Goal: Task Accomplishment & Management: Manage account settings

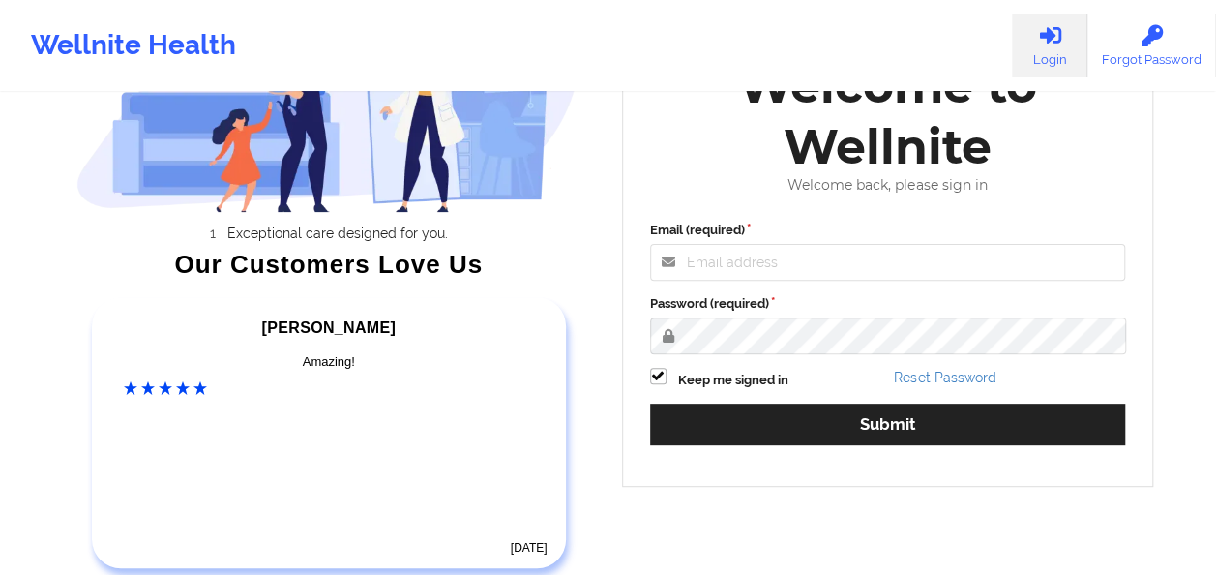
scroll to position [187, 0]
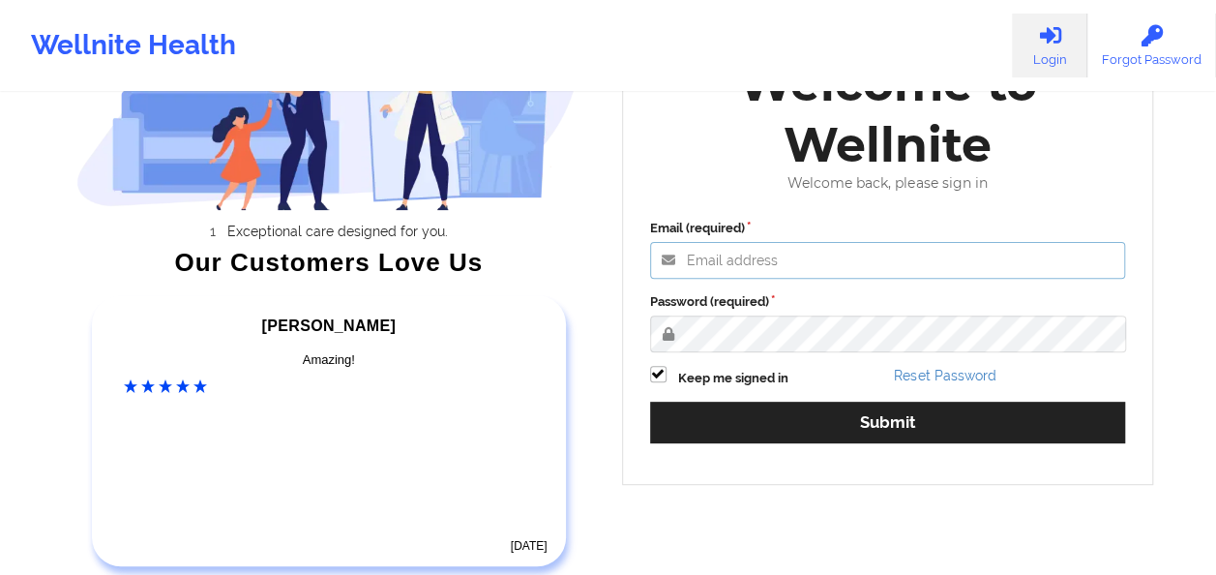
click at [815, 266] on input "Email (required)" at bounding box center [888, 260] width 476 height 37
click at [650, 402] on button "Submit" at bounding box center [888, 423] width 476 height 42
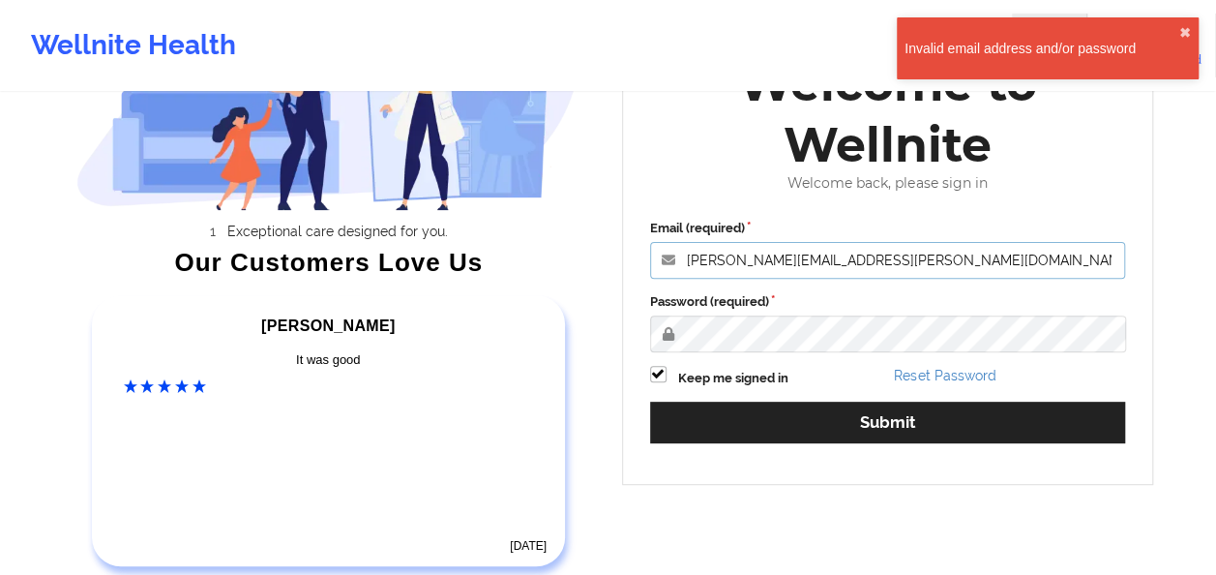
click at [814, 262] on input "[PERSON_NAME][EMAIL_ADDRESS][PERSON_NAME][DOMAIN_NAME]" at bounding box center [888, 260] width 476 height 37
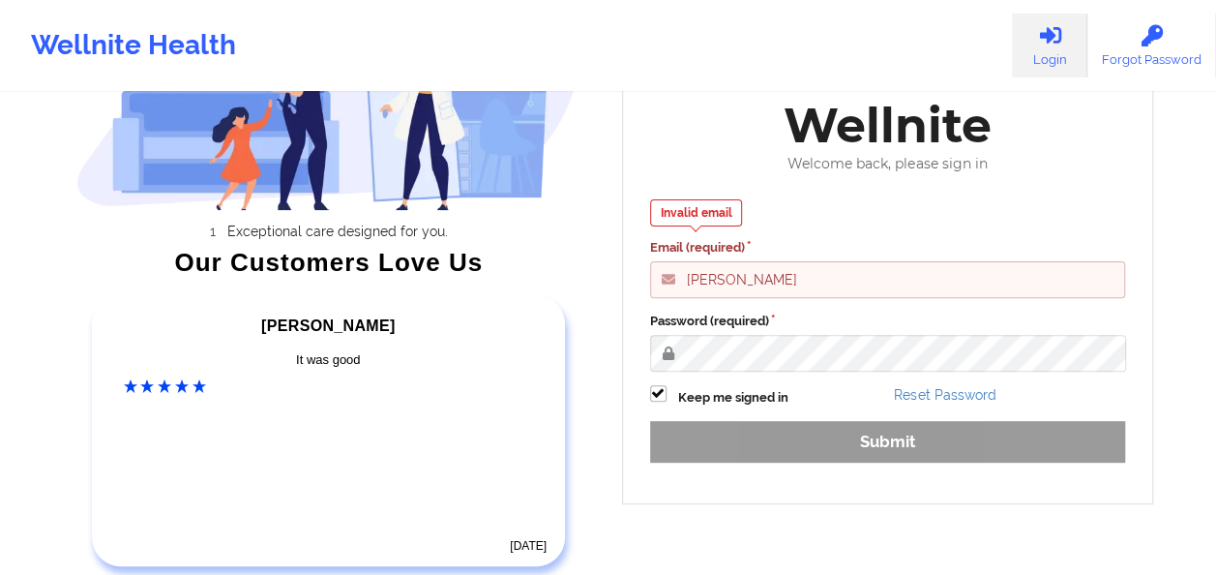
type input "[EMAIL_ADDRESS][DOMAIN_NAME]"
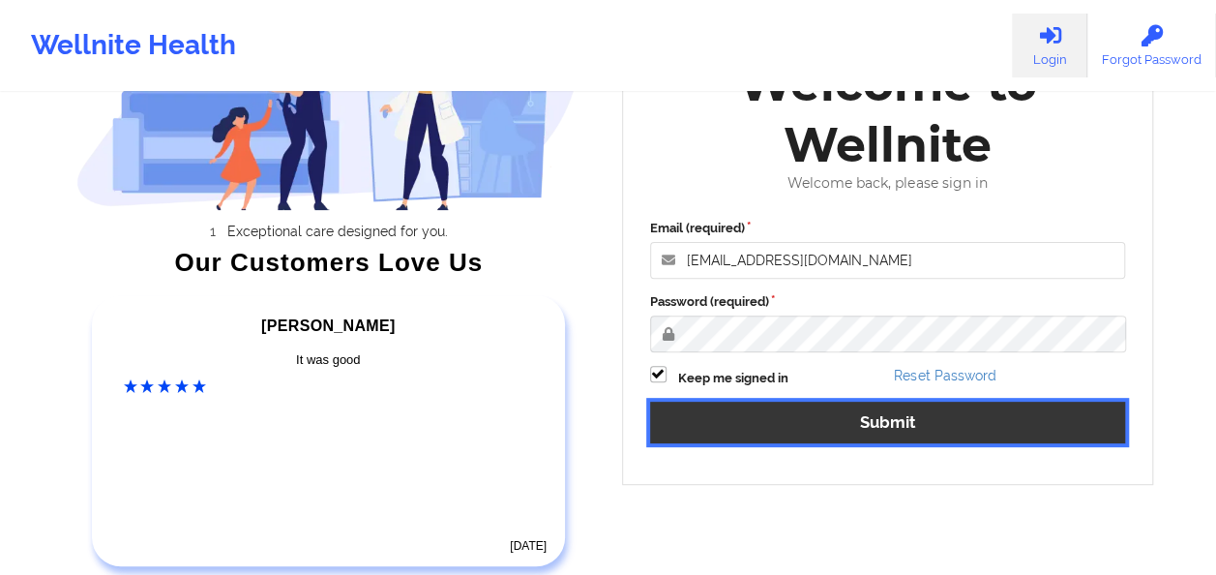
click at [793, 414] on button "Submit" at bounding box center [888, 423] width 476 height 42
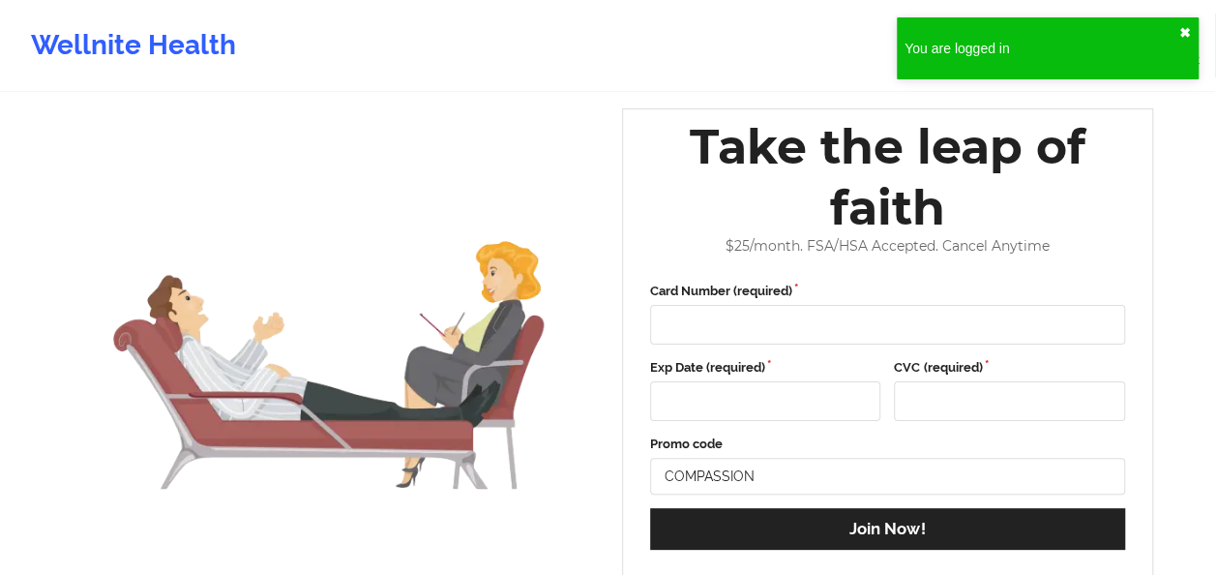
click at [1184, 31] on button "✖︎" at bounding box center [1185, 32] width 12 height 15
